Goal: Navigation & Orientation: Find specific page/section

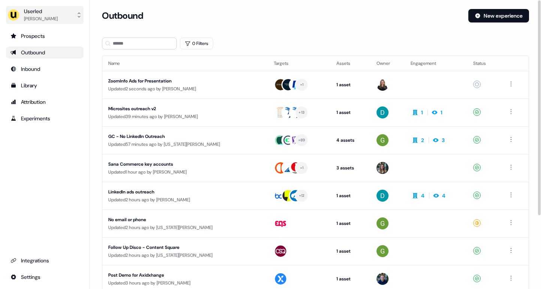
click at [67, 12] on button "Userled [PERSON_NAME]" at bounding box center [45, 15] width 78 height 18
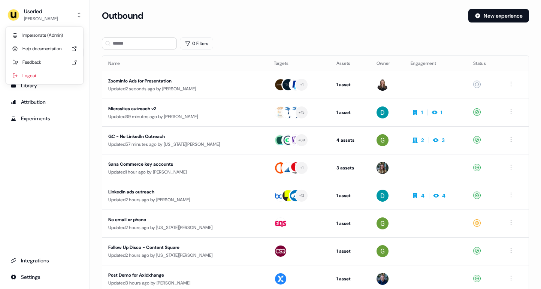
click at [171, 23] on div "Userled Maz Hussien Impersonate (Admin) Help documentation Feedback Logout Pros…" at bounding box center [270, 144] width 541 height 289
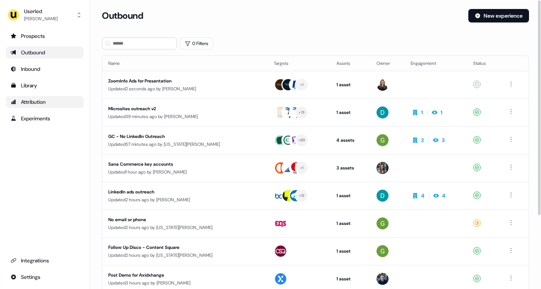
click at [46, 103] on div "Attribution" at bounding box center [44, 101] width 69 height 7
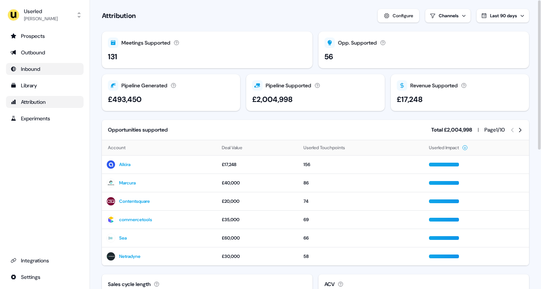
click at [47, 69] on div "Inbound" at bounding box center [44, 68] width 69 height 7
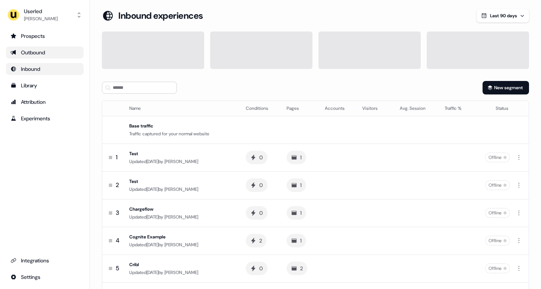
click at [43, 54] on div "Outbound" at bounding box center [44, 52] width 69 height 7
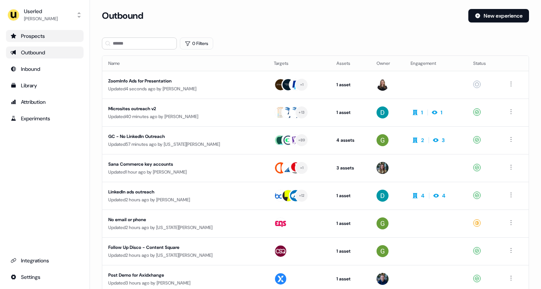
click at [43, 38] on div "Prospects" at bounding box center [44, 35] width 69 height 7
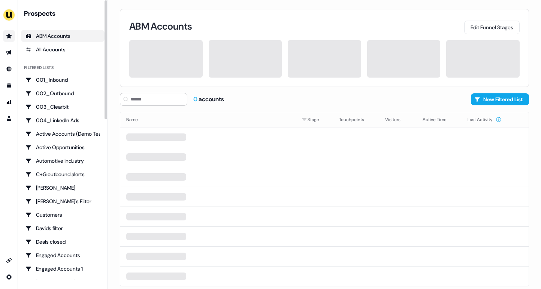
click at [12, 33] on link "Go to prospects" at bounding box center [9, 36] width 12 height 12
click at [11, 51] on icon "Go to outbound experience" at bounding box center [9, 52] width 6 height 6
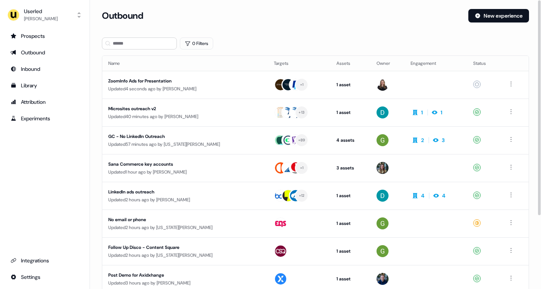
click at [297, 34] on section "Loading... Outbound New experience 0 Filters Name Targets Assets Owner Engageme…" at bounding box center [315, 198] width 451 height 379
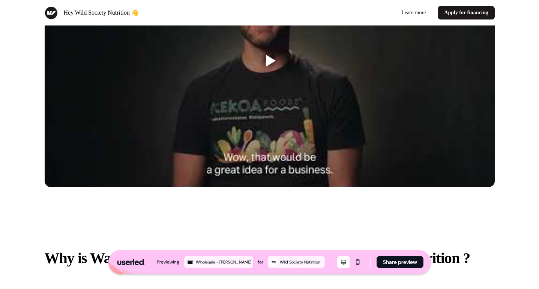
scroll to position [573, 0]
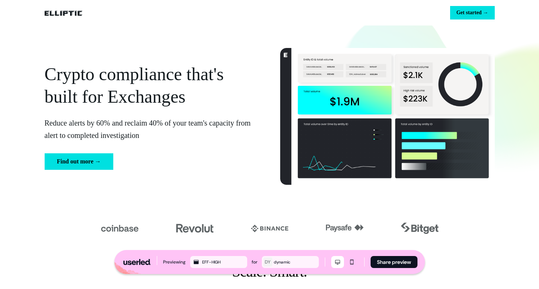
click at [65, 14] on img at bounding box center [63, 13] width 37 height 6
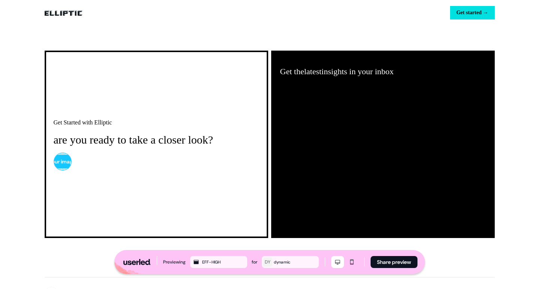
scroll to position [1440, 0]
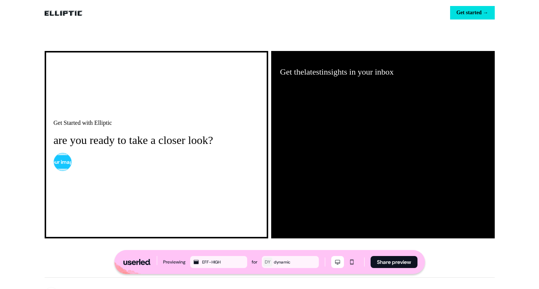
click at [245, 154] on div "Get Started with Elliptic are you ready to take a closer look? Your image" at bounding box center [156, 144] width 205 height 52
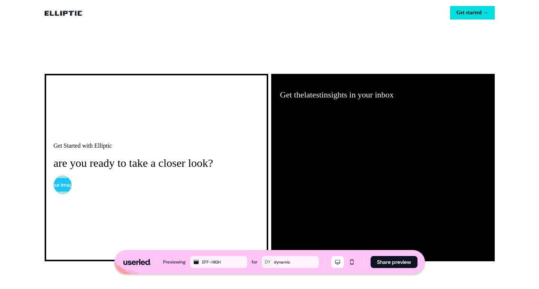
scroll to position [1417, 0]
click at [67, 187] on div "Your image" at bounding box center [156, 185] width 205 height 18
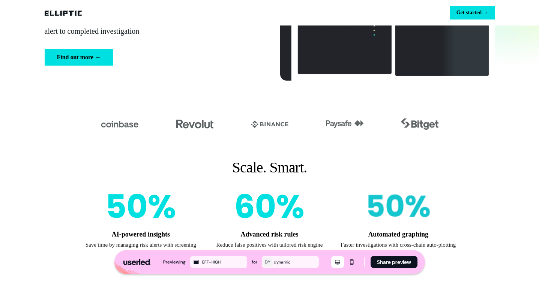
scroll to position [0, 0]
